Goal: Task Accomplishment & Management: Manage account settings

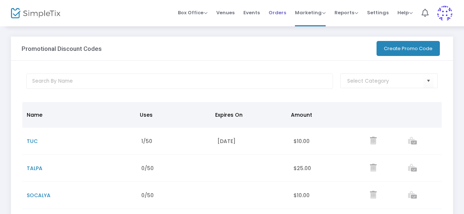
click at [280, 13] on span "Orders" at bounding box center [278, 12] width 18 height 19
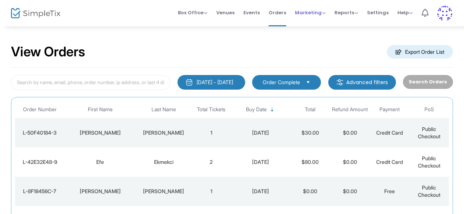
click at [309, 17] on span "Marketing Promo Codes Quantity Discounts Affiliate" at bounding box center [310, 12] width 31 height 19
click at [307, 11] on span "Marketing" at bounding box center [310, 12] width 31 height 7
click at [307, 20] on li "Promo Codes" at bounding box center [324, 24] width 59 height 14
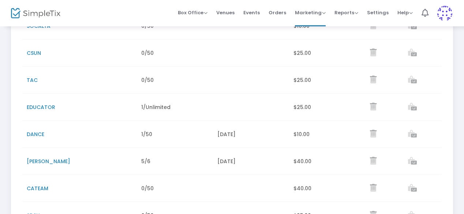
scroll to position [171, 0]
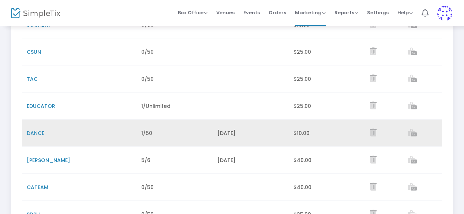
click at [40, 133] on span "DANCE" at bounding box center [36, 133] width 18 height 7
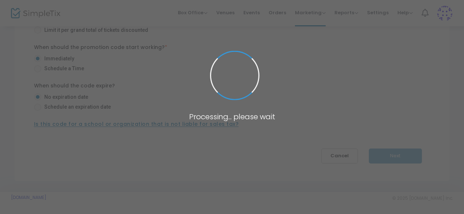
type input "DANCE"
type input "1"
radio input "false"
radio input "true"
radio input "false"
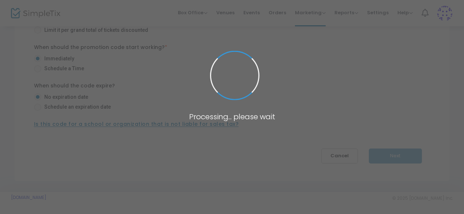
radio input "true"
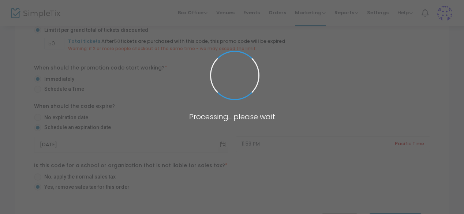
scroll to position [171, 0]
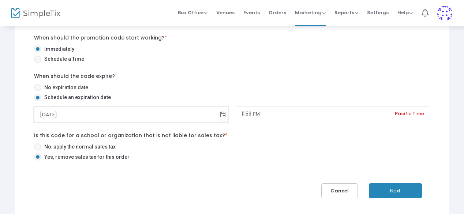
click at [105, 113] on input "[DATE]" at bounding box center [126, 114] width 184 height 15
click at [50, 117] on input "[DATE]" at bounding box center [126, 114] width 184 height 15
type input "[DATE]"
click at [397, 193] on button "Next" at bounding box center [395, 190] width 53 height 15
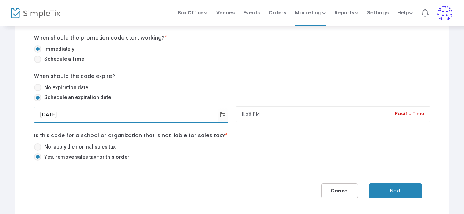
scroll to position [30, 0]
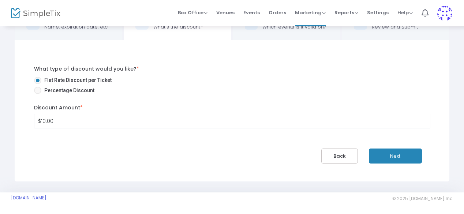
click at [394, 153] on button "Next" at bounding box center [395, 156] width 53 height 15
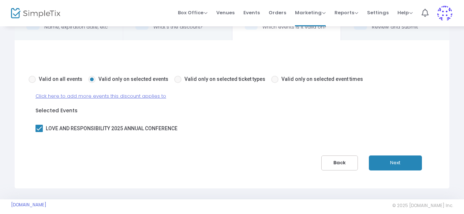
scroll to position [37, 0]
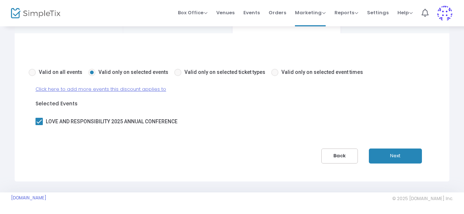
click at [394, 153] on button "Next" at bounding box center [395, 156] width 53 height 15
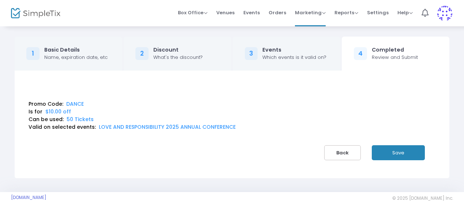
scroll to position [0, 0]
click at [394, 153] on button "Save" at bounding box center [402, 152] width 53 height 15
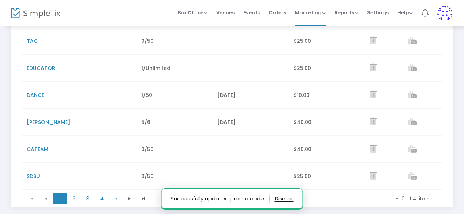
scroll to position [227, 0]
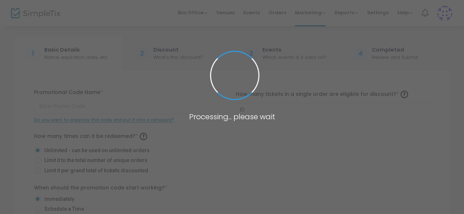
type input "DANCE"
type input "1"
radio input "false"
radio input "true"
radio input "false"
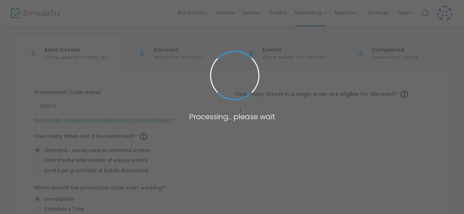
radio input "true"
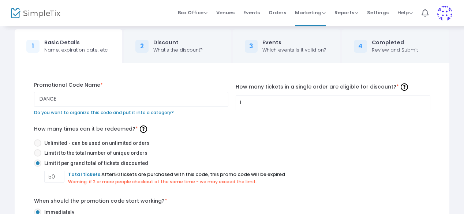
scroll to position [205, 0]
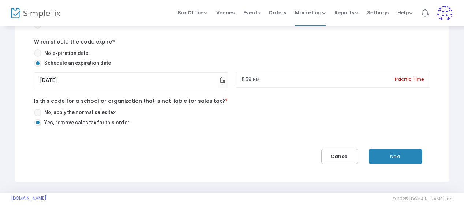
click at [0, 53] on div "1 Basic Details Name, expiration date, etc 2 Discount What's the discount? 3 Ev…" at bounding box center [232, 7] width 464 height 372
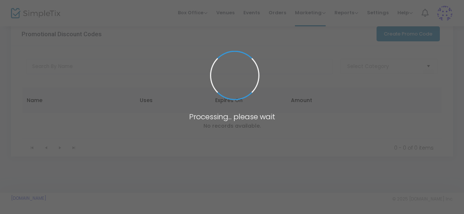
scroll to position [259, 0]
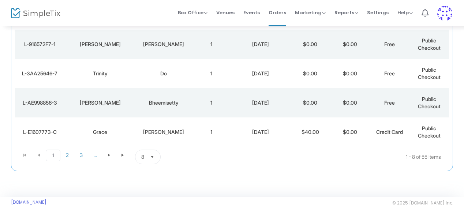
scroll to position [209, 0]
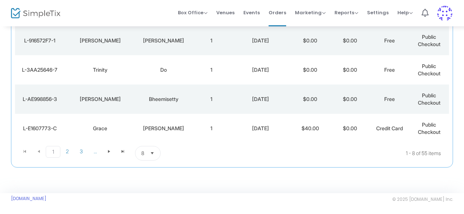
click at [0, 94] on div "View Orders Export Order List [DATE] - [DATE] Last 30 Days [DATE] [DATE] This w…" at bounding box center [232, 4] width 464 height 377
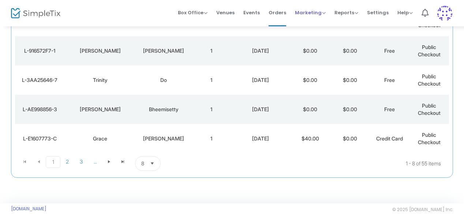
scroll to position [0, 0]
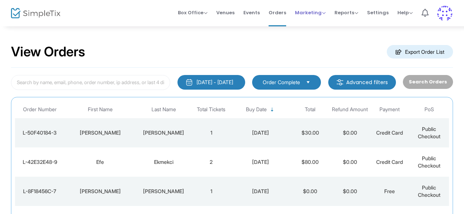
click at [322, 14] on span "Marketing" at bounding box center [310, 12] width 31 height 7
click at [320, 22] on li "Promo Codes" at bounding box center [324, 24] width 59 height 14
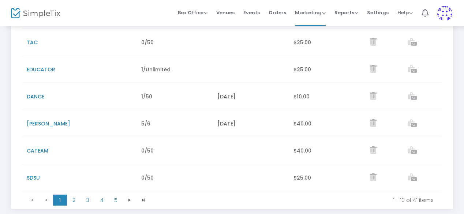
scroll to position [210, 0]
